Goal: Check status: Check status

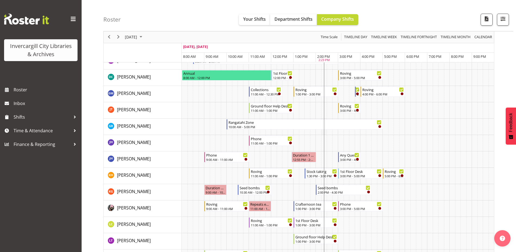
scroll to position [109, 0]
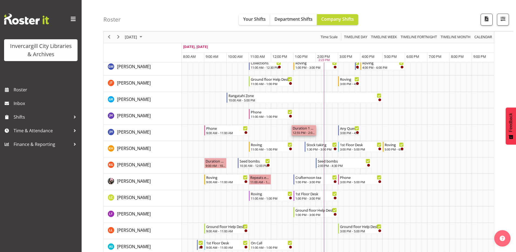
click at [304, 132] on div "12:55 PM - 2:01 PM" at bounding box center [304, 132] width 22 height 4
click at [301, 132] on div "12:55 PM - 2:01 PM" at bounding box center [304, 132] width 22 height 4
click at [316, 129] on div "Duration 1 hours - [PERSON_NAME] 12:55 PM - 2:01 PM" at bounding box center [304, 130] width 24 height 10
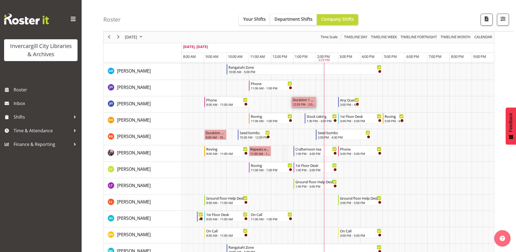
scroll to position [163, 0]
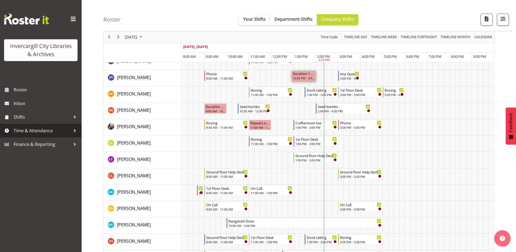
click at [47, 135] on link "Time & Attendance" at bounding box center [41, 131] width 82 height 14
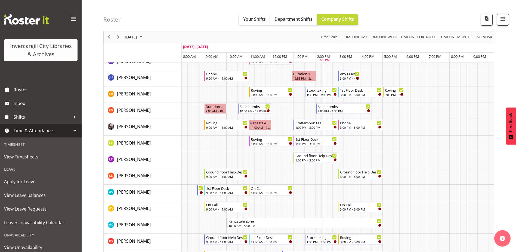
click at [66, 129] on span "Time & Attendance" at bounding box center [42, 130] width 57 height 8
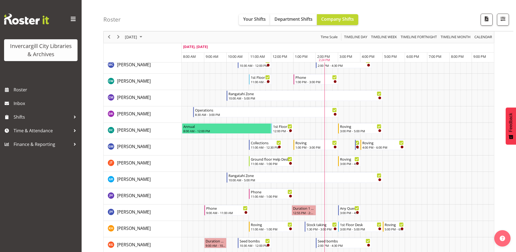
scroll to position [0, 0]
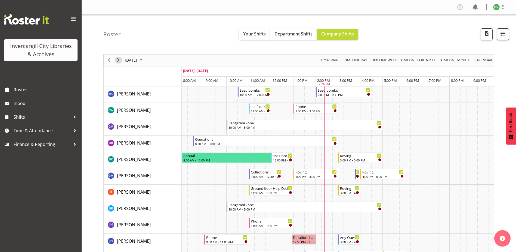
click at [118, 63] on div "next period" at bounding box center [118, 59] width 9 height 11
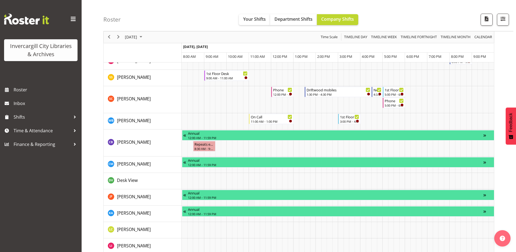
scroll to position [343, 0]
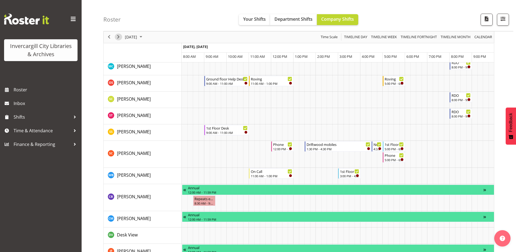
click at [118, 38] on span "Next" at bounding box center [118, 37] width 7 height 7
